Goal: Task Accomplishment & Management: Use online tool/utility

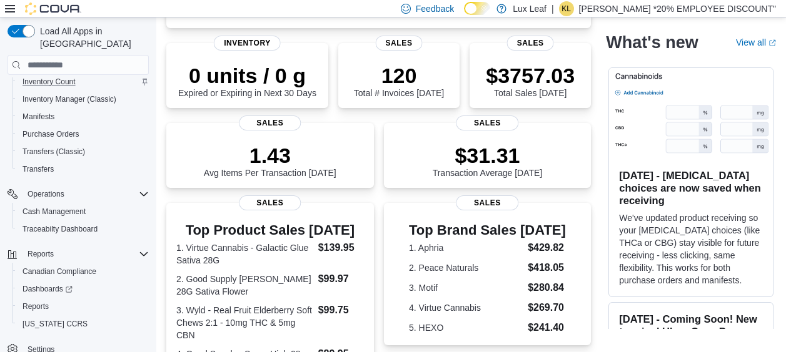
scroll to position [187, 0]
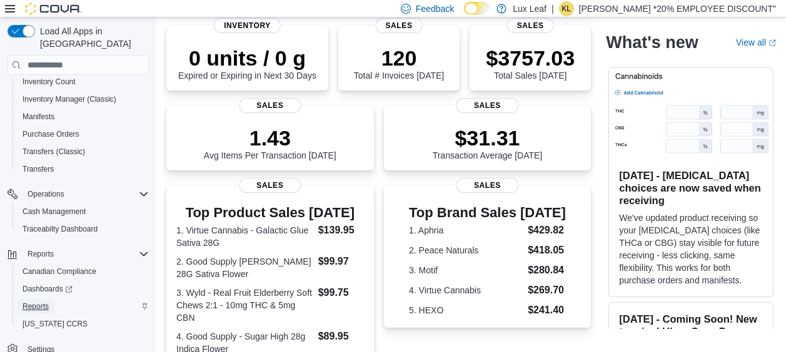
click at [39, 302] on span "Reports" at bounding box center [35, 307] width 26 height 10
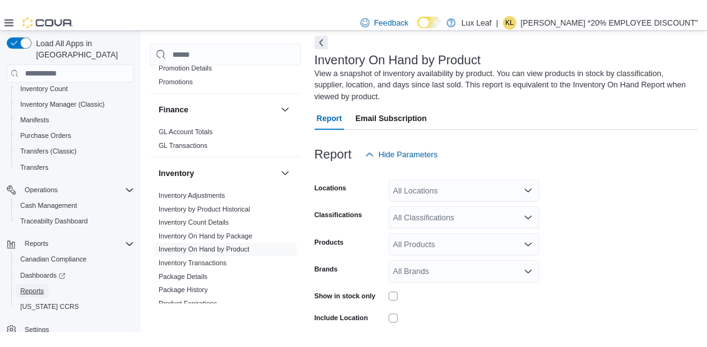
scroll to position [312, 0]
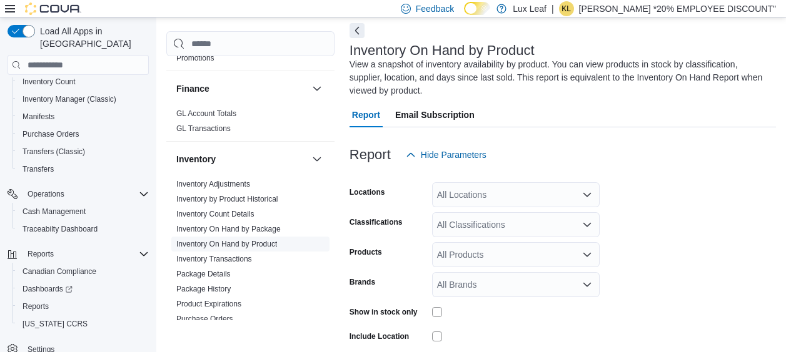
click at [258, 244] on link "Inventory On Hand by Product" at bounding box center [226, 244] width 101 height 9
click at [219, 243] on link "Inventory On Hand by Product" at bounding box center [226, 244] width 101 height 9
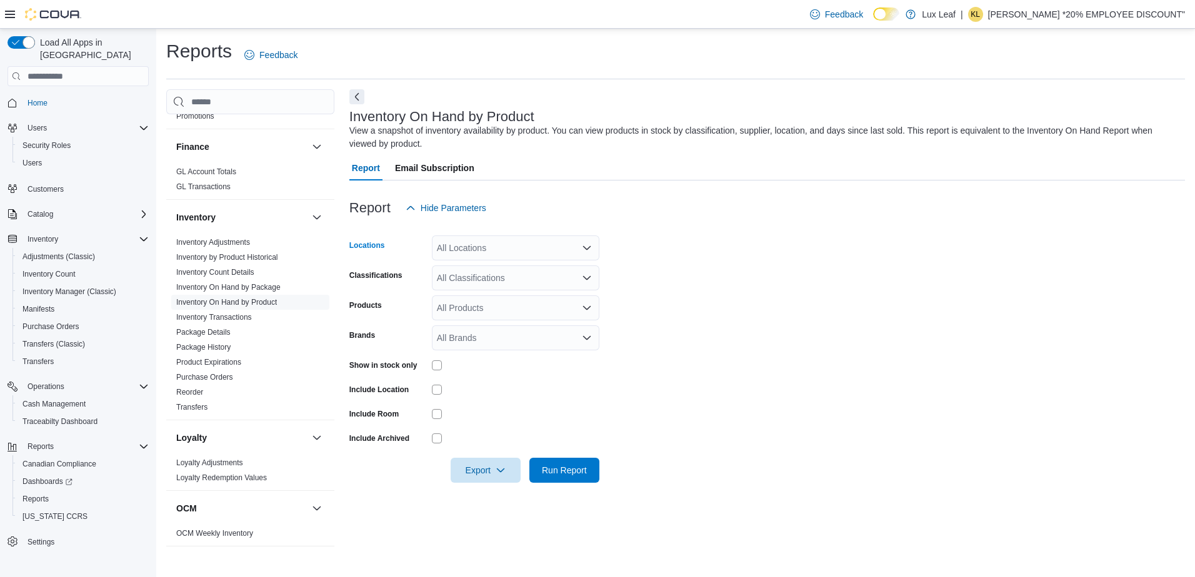
click at [582, 244] on icon "Open list of options" at bounding box center [587, 248] width 10 height 10
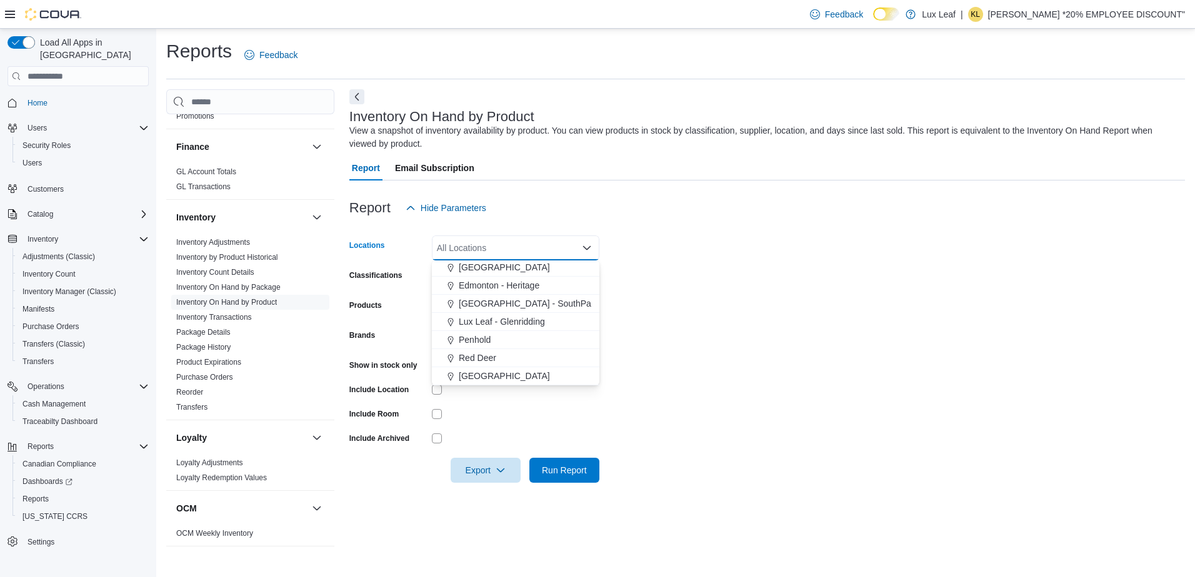
click at [504, 352] on div "Red Deer" at bounding box center [515, 358] width 152 height 12
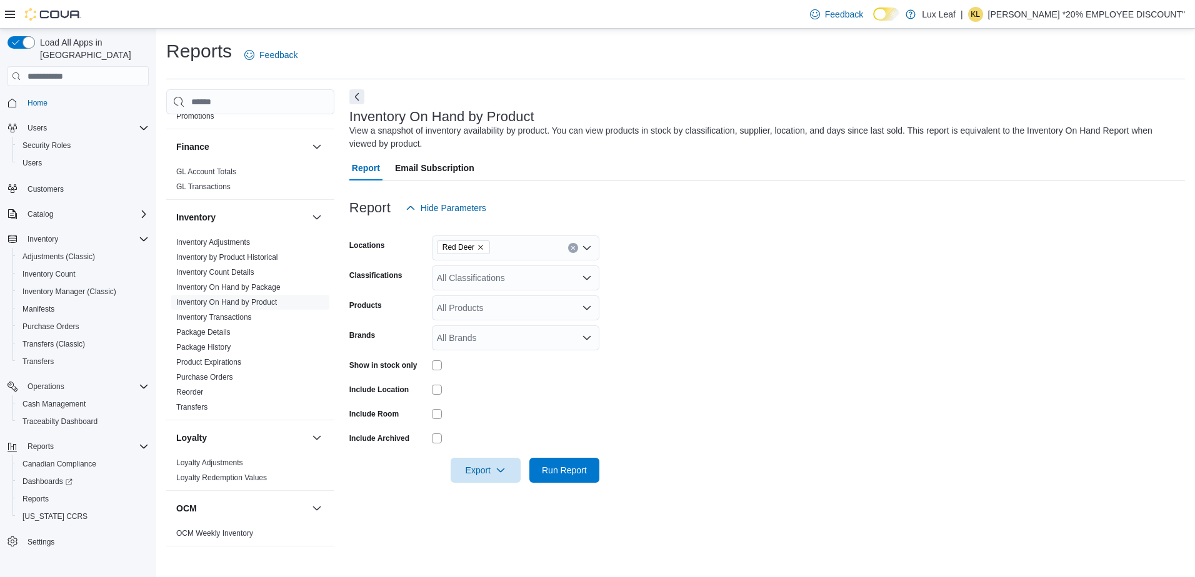
click at [741, 352] on form "Locations Red Deer Classifications All Classifications Products All Products Br…" at bounding box center [767, 352] width 836 height 262
click at [456, 352] on button "Export" at bounding box center [486, 469] width 70 height 25
click at [476, 352] on button "Export to Excel" at bounding box center [487, 495] width 71 height 25
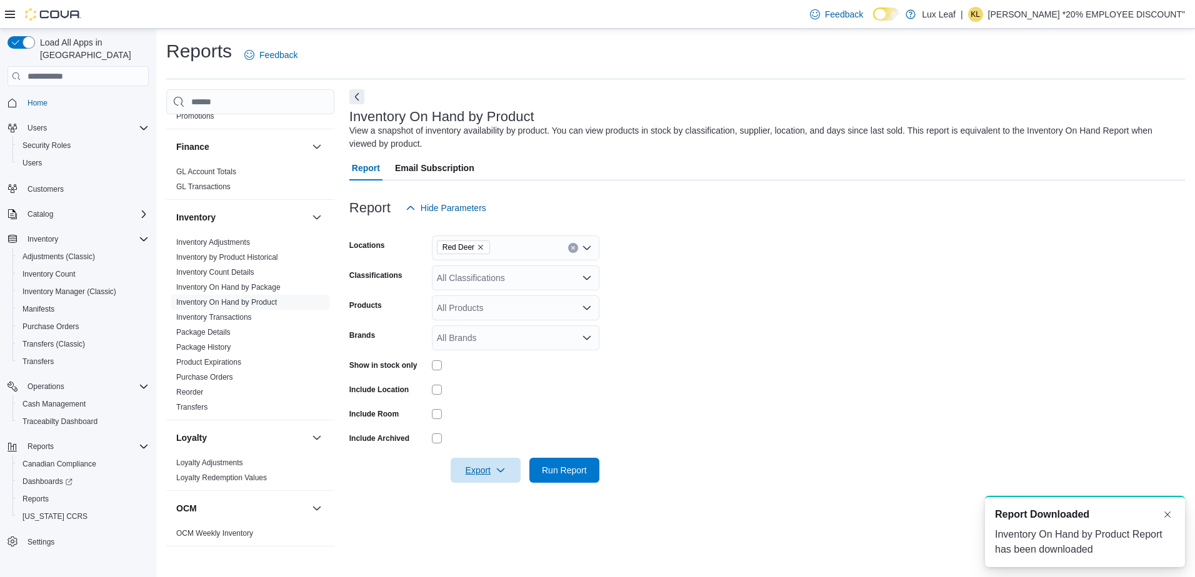
scroll to position [0, 0]
